Goal: Task Accomplishment & Management: Manage account settings

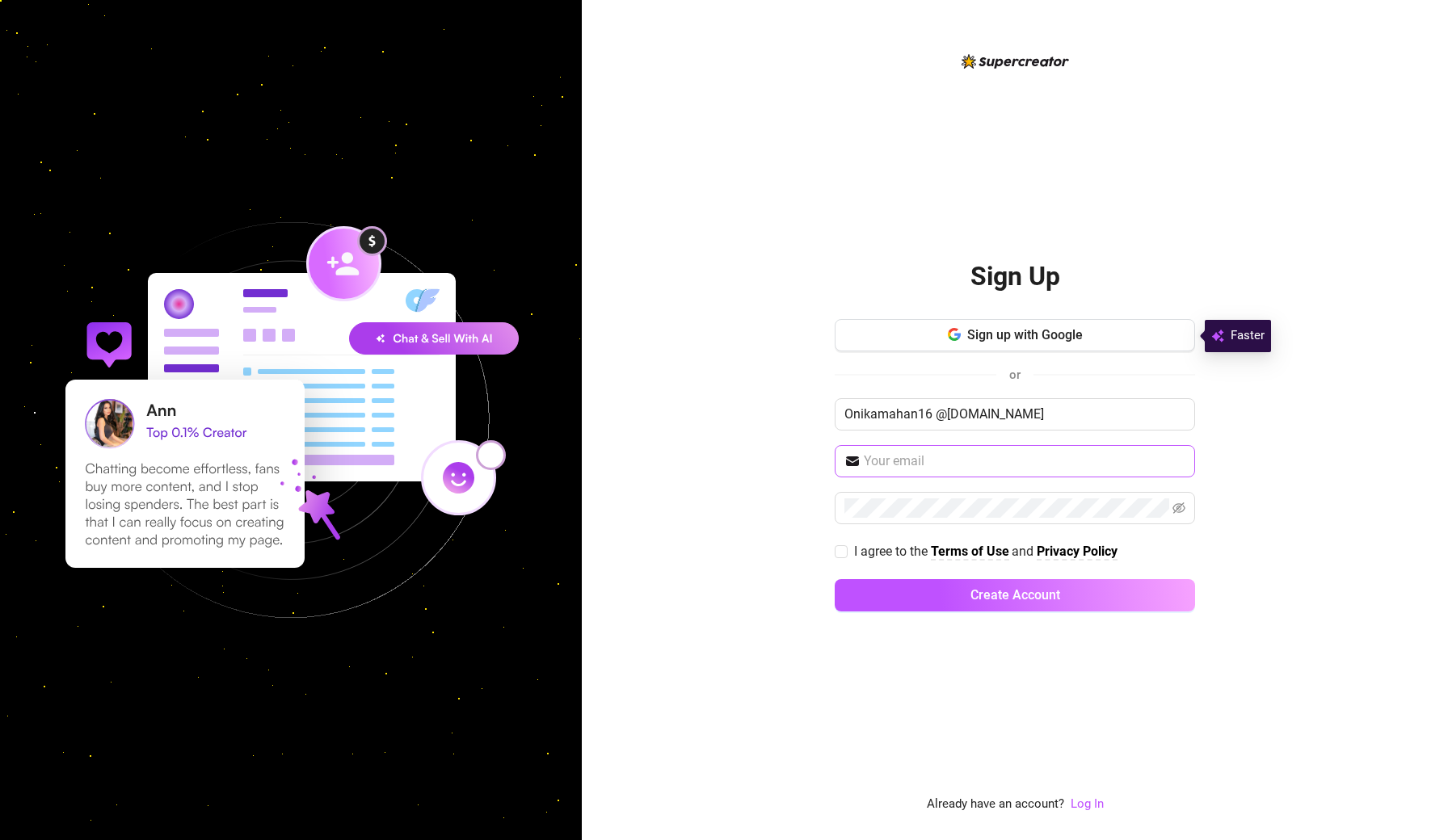
click at [907, 473] on span at bounding box center [1015, 461] width 360 height 32
click at [935, 414] on input "Onikamahan16 @[DOMAIN_NAME]" at bounding box center [1015, 414] width 360 height 32
type input "[EMAIL_ADDRESS][DOMAIN_NAME]"
click at [924, 468] on input "text" at bounding box center [1025, 462] width 322 height 19
type input "onik"
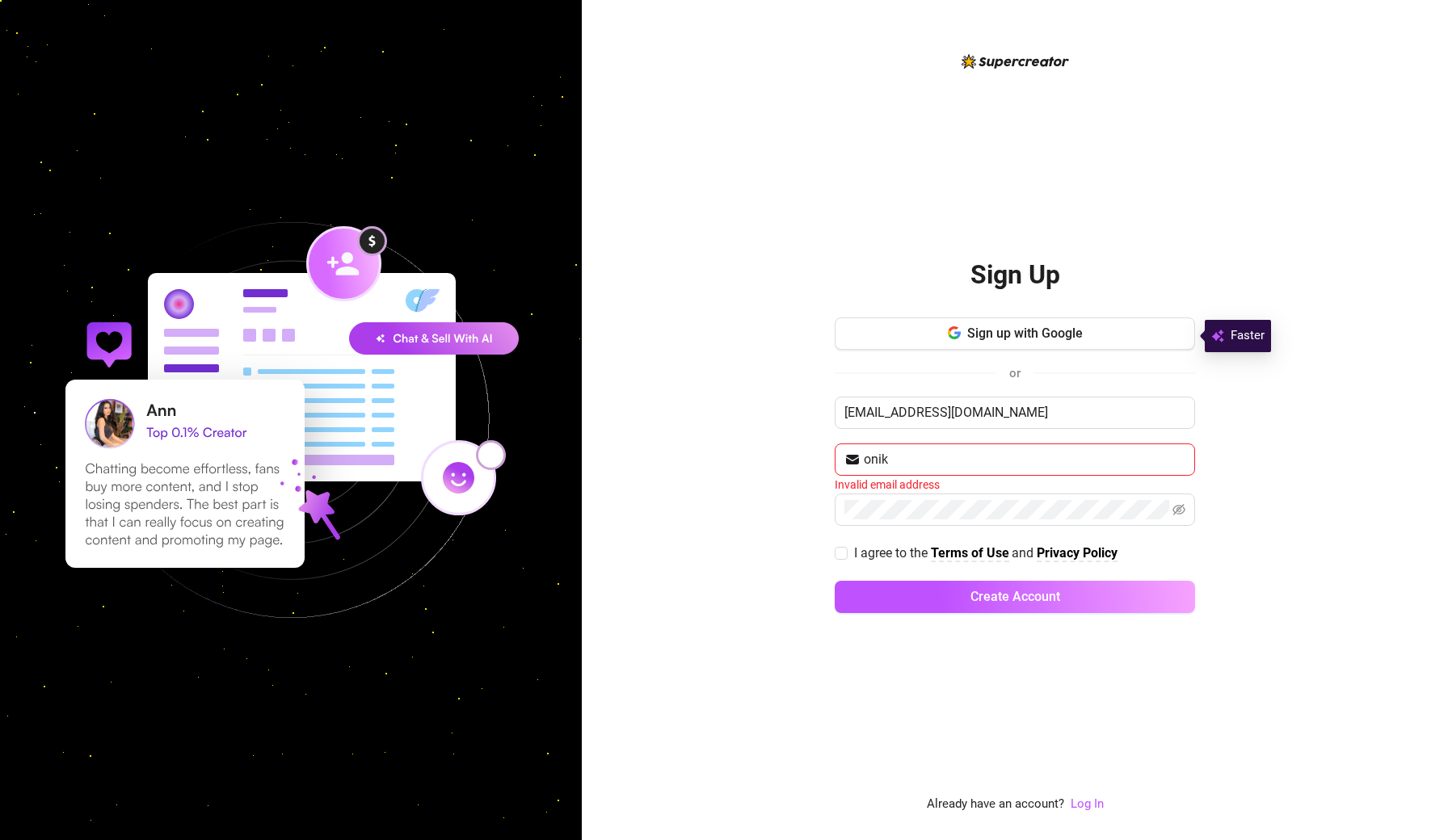
click at [1088, 817] on div "Sign Up Sign up with Google or [EMAIL_ADDRESS][DOMAIN_NAME] onik Invalid email …" at bounding box center [1015, 420] width 867 height 840
click at [1087, 809] on link "Log In" at bounding box center [1088, 803] width 33 height 15
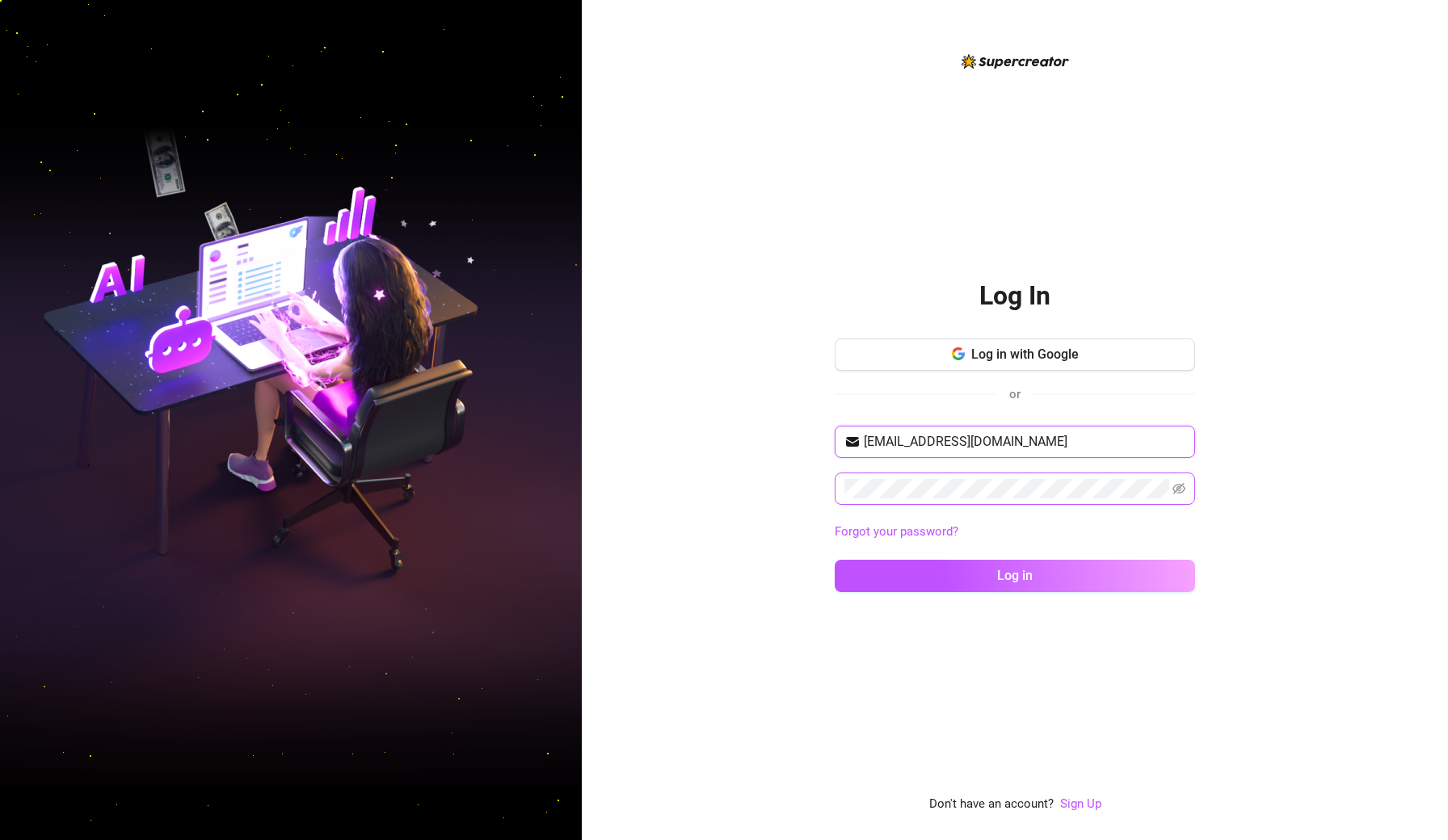
type input "[EMAIL_ADDRESS][DOMAIN_NAME]"
click at [1015, 575] on button "Log in" at bounding box center [1015, 576] width 360 height 32
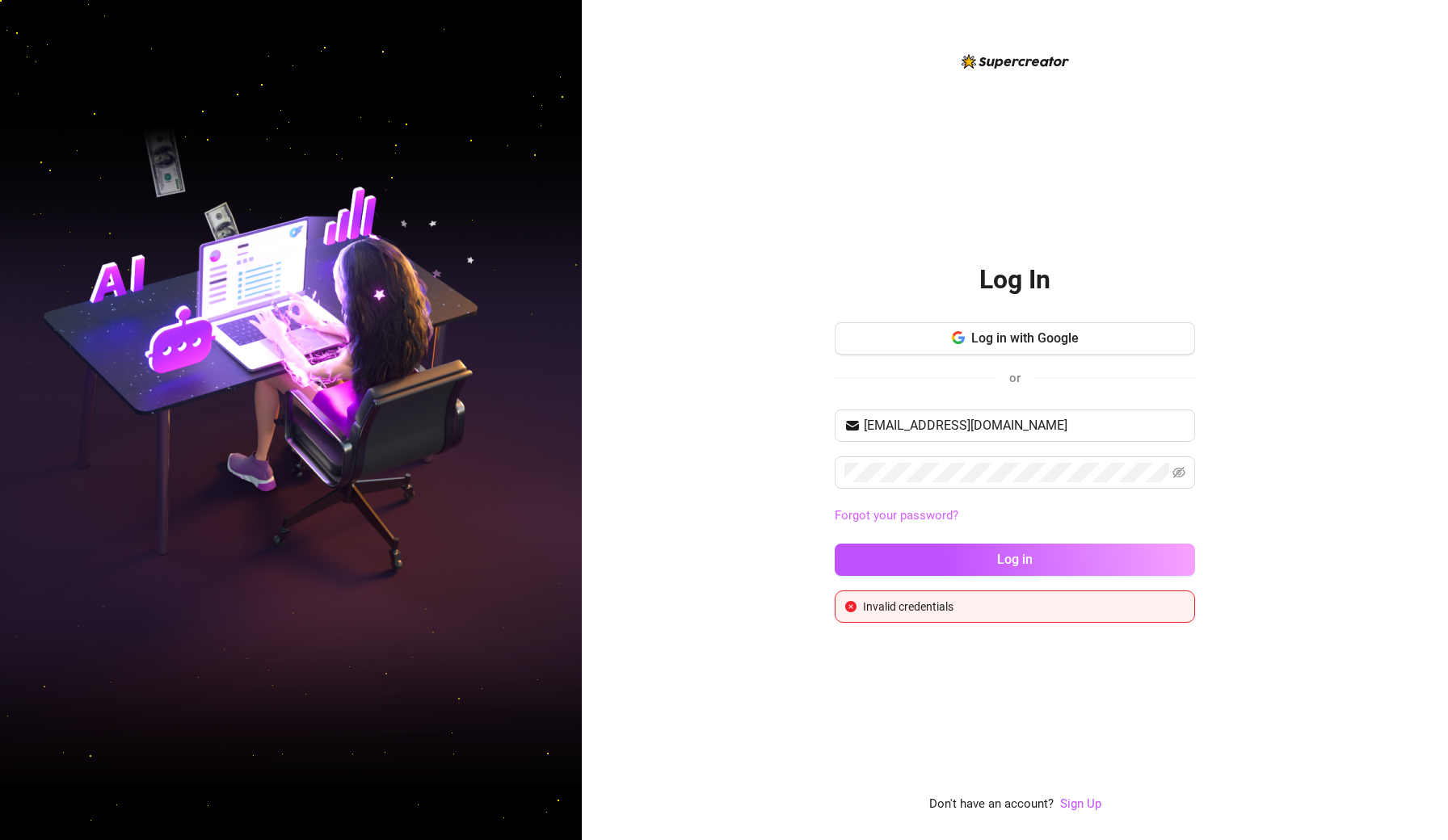
click at [881, 511] on link "Forgot your password?" at bounding box center [896, 515] width 123 height 15
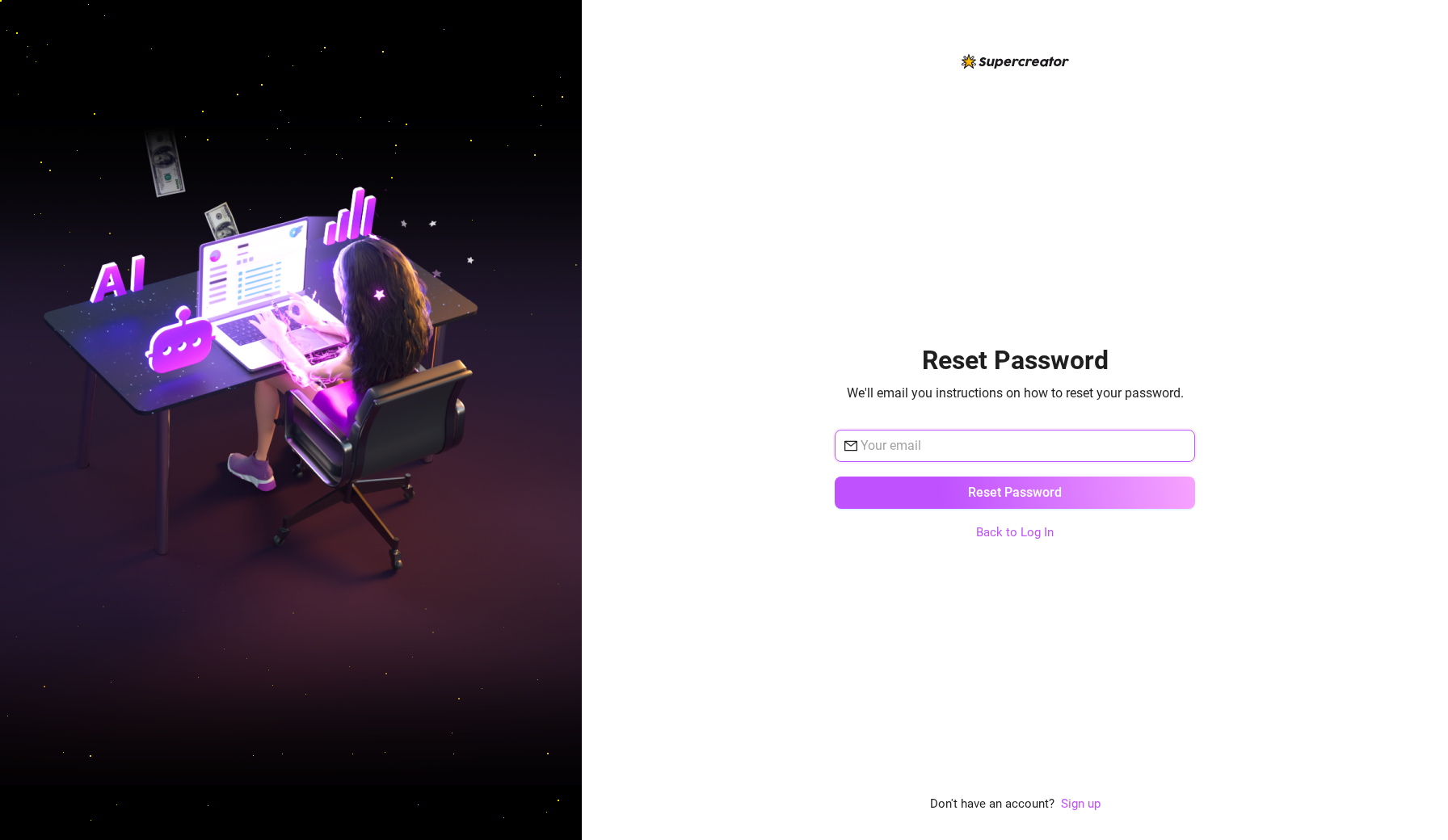
click at [951, 450] on input "text" at bounding box center [1023, 446] width 325 height 19
type input "[EMAIL_ADDRESS][DOMAIN_NAME]"
click at [1015, 492] on button "Reset Password" at bounding box center [1015, 492] width 360 height 32
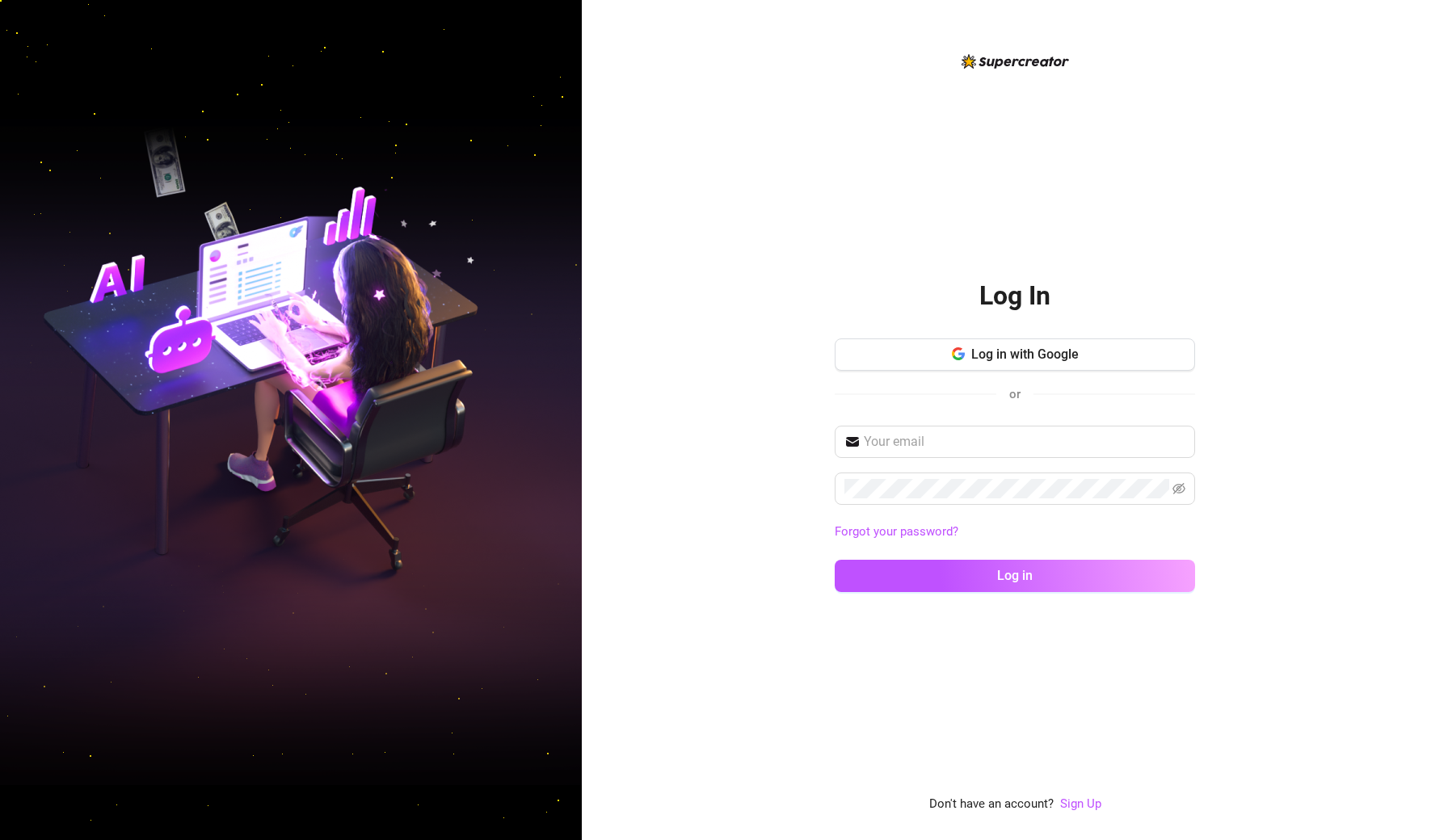
click at [1120, 552] on div "Forgot your password? Log in" at bounding box center [1015, 516] width 360 height 181
click at [932, 537] on link "Forgot your password?" at bounding box center [896, 531] width 123 height 15
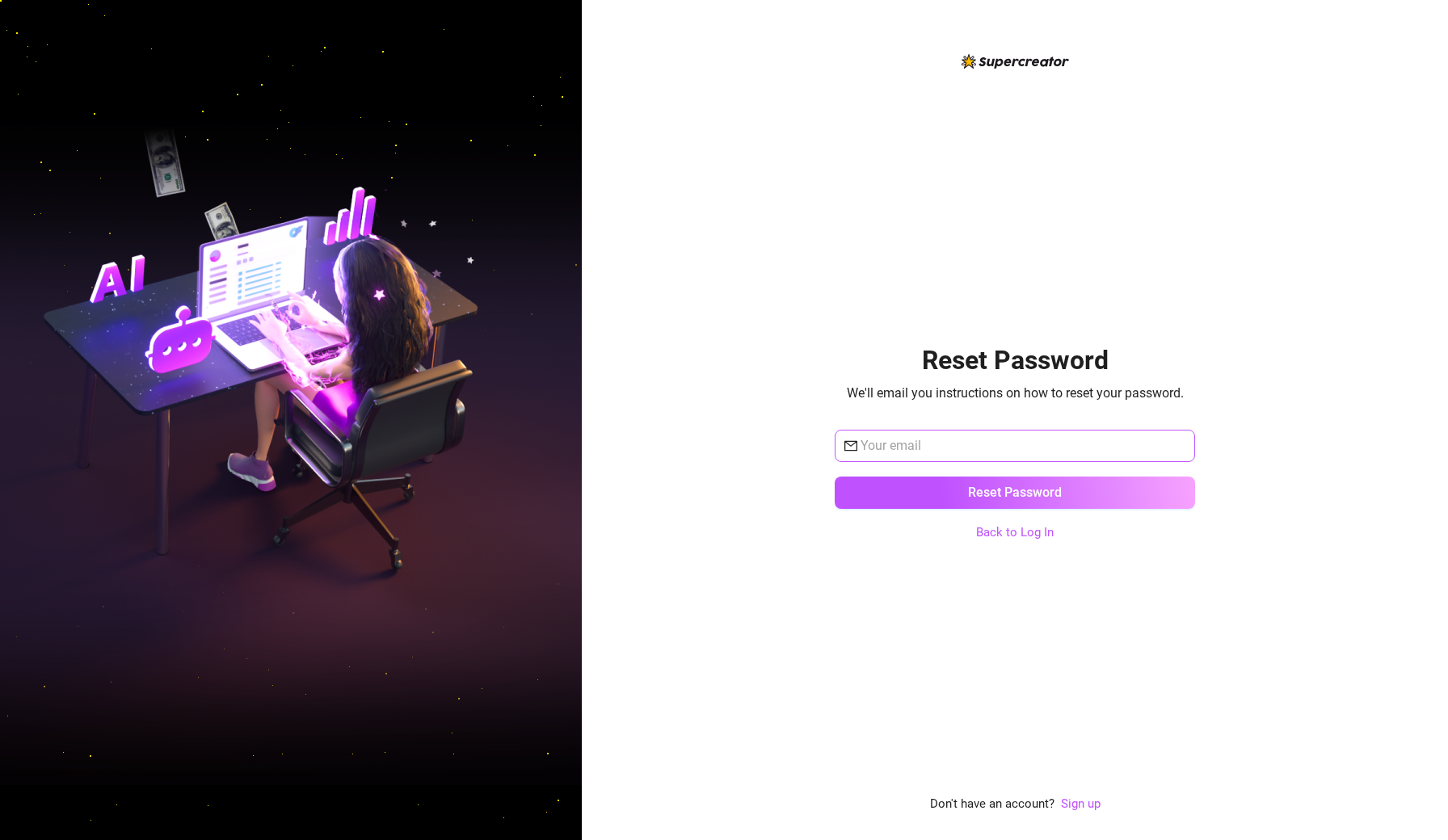
click at [944, 434] on span at bounding box center [1015, 446] width 360 height 32
type input "[EMAIL_ADDRESS][DOMAIN_NAME]"
click at [1015, 492] on button "Reset Password" at bounding box center [1015, 492] width 360 height 32
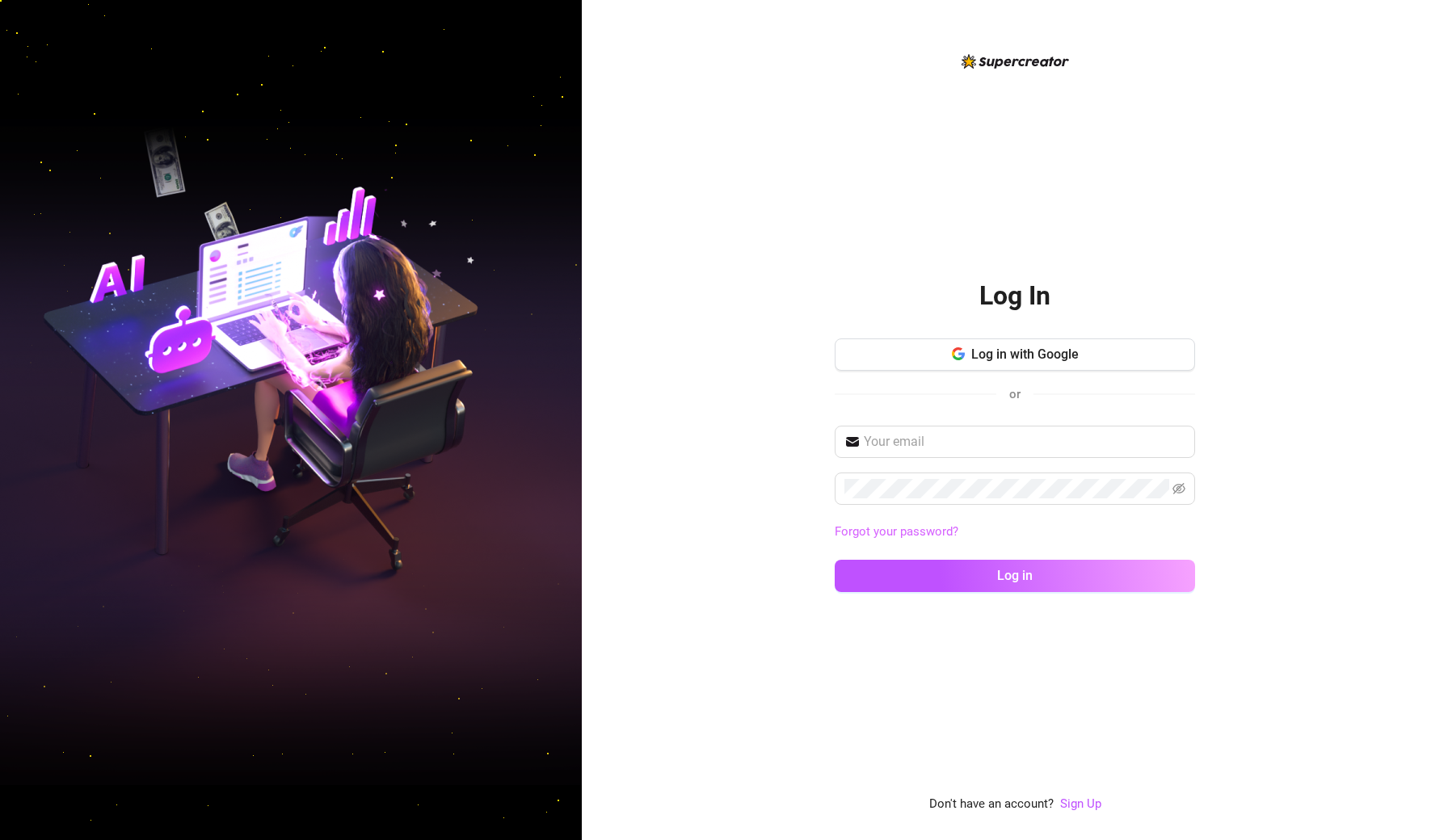
click at [921, 536] on link "Forgot your password?" at bounding box center [896, 531] width 123 height 15
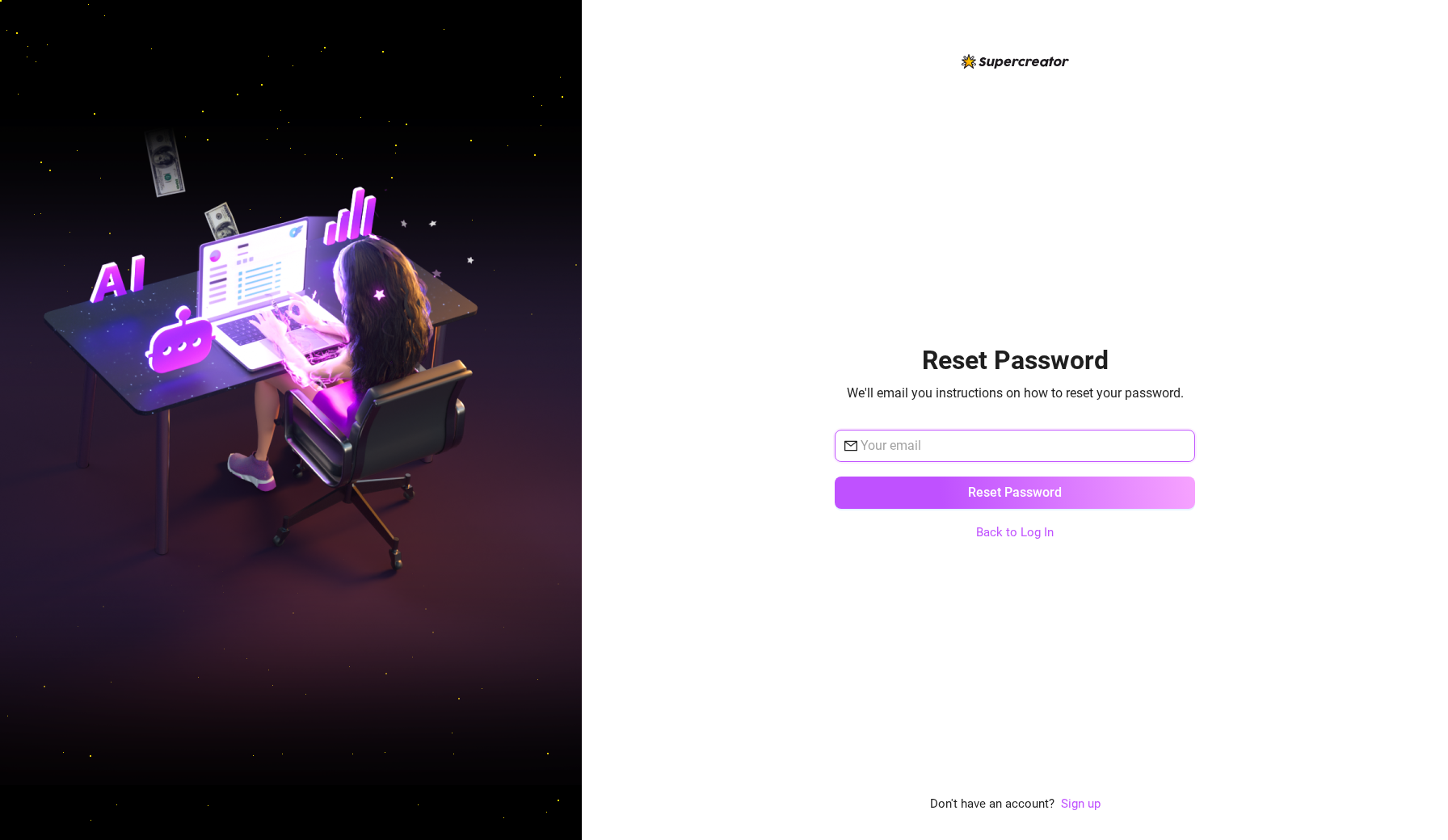
click at [952, 448] on input "text" at bounding box center [1023, 446] width 325 height 19
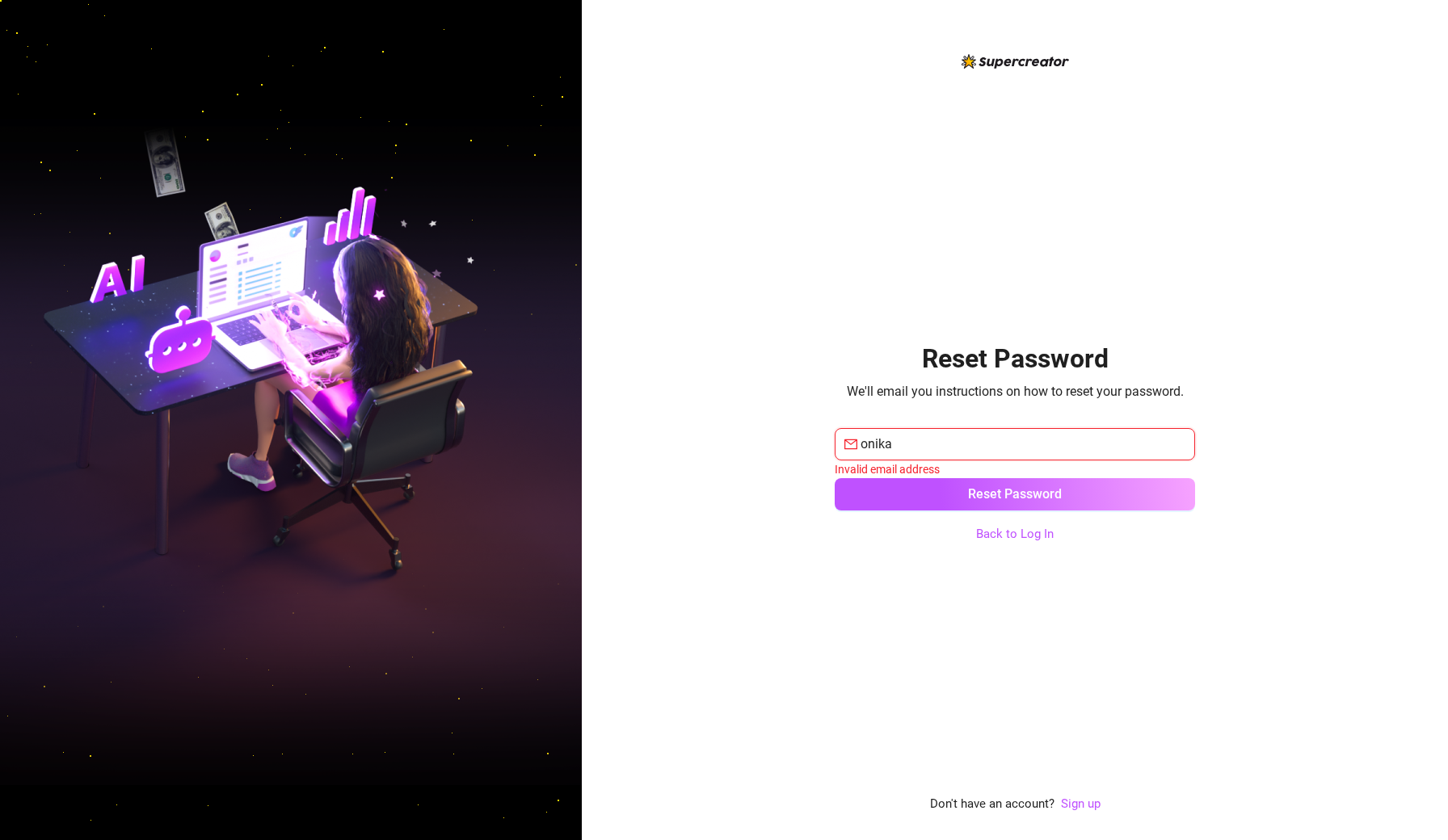
type input "Onika"
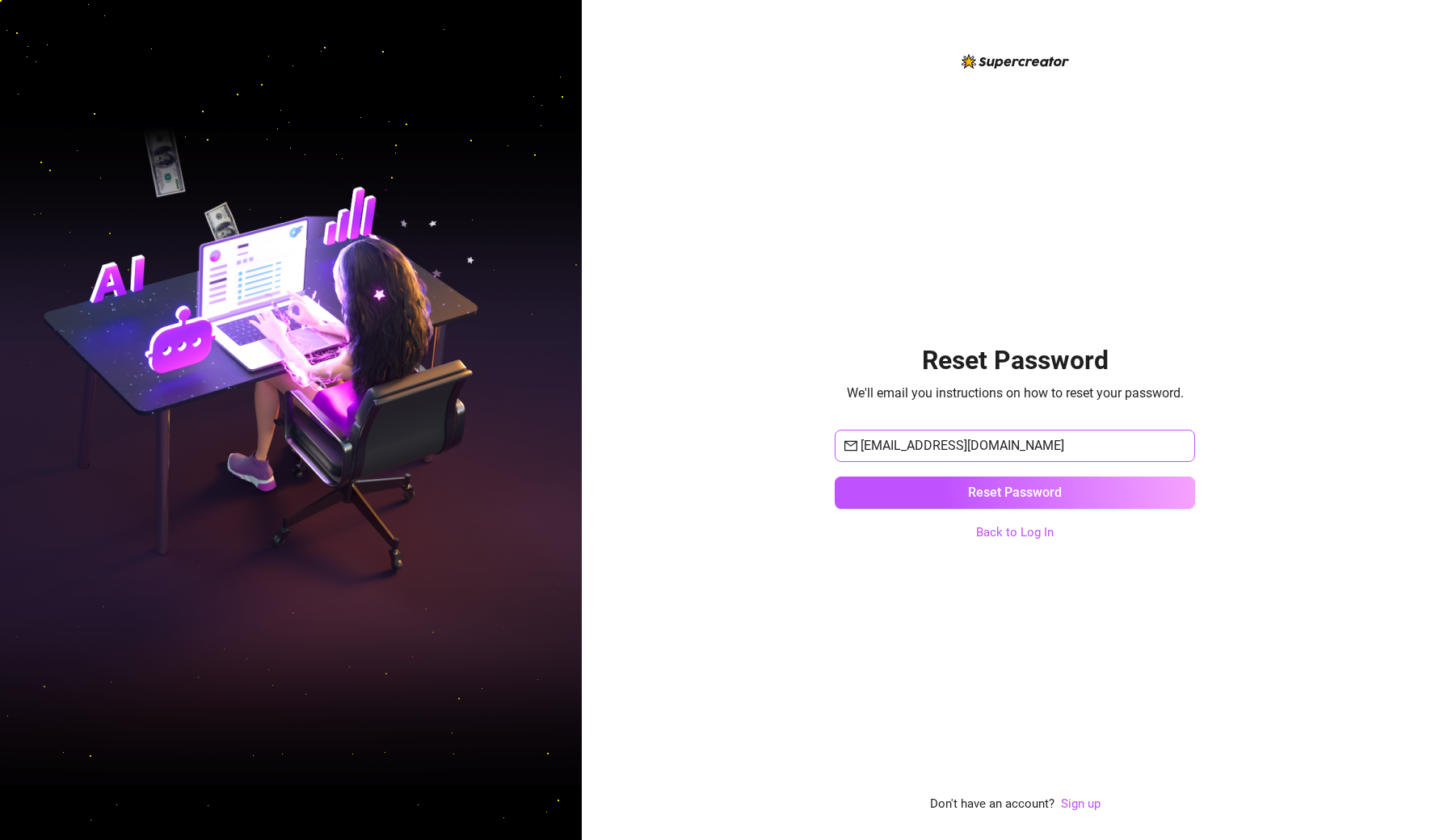
click at [989, 445] on input "[EMAIL_ADDRESS][DOMAIN_NAME]" at bounding box center [1023, 446] width 325 height 19
type input "[EMAIL_ADDRESS][DOMAIN_NAME]"
click at [1119, 489] on button "Reset Password" at bounding box center [1015, 492] width 360 height 32
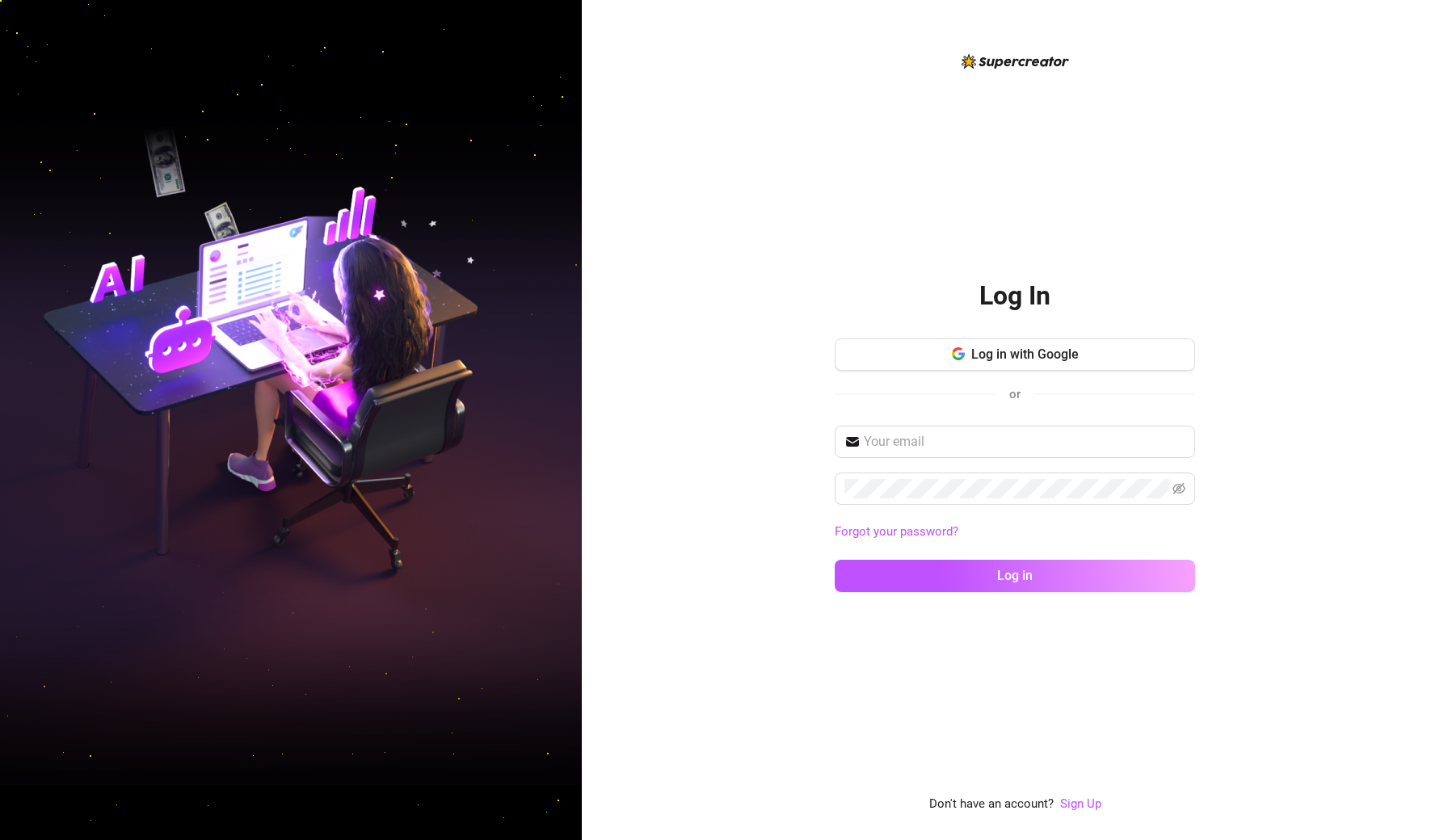
click at [978, 640] on div "Log In Log in with Google or Forgot your password? Log in Don't have an account…" at bounding box center [1015, 433] width 360 height 763
click at [959, 440] on input "text" at bounding box center [1025, 442] width 322 height 19
